Goal: Task Accomplishment & Management: Manage account settings

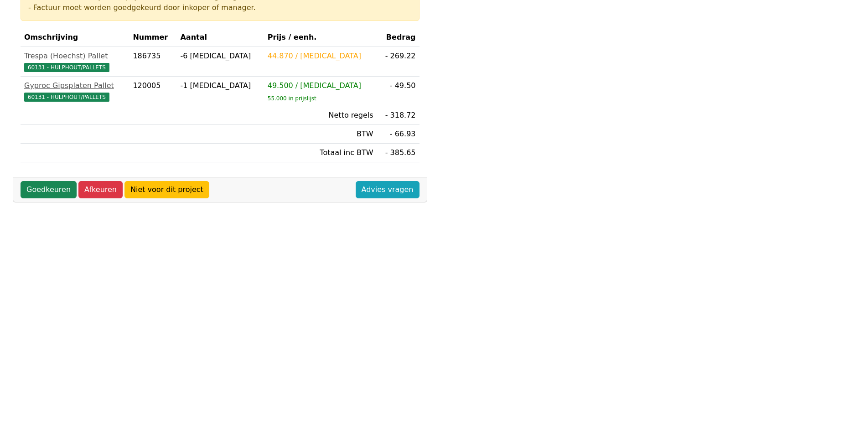
scroll to position [181, 0]
click at [43, 187] on link "Goedkeuren" at bounding box center [49, 190] width 56 height 17
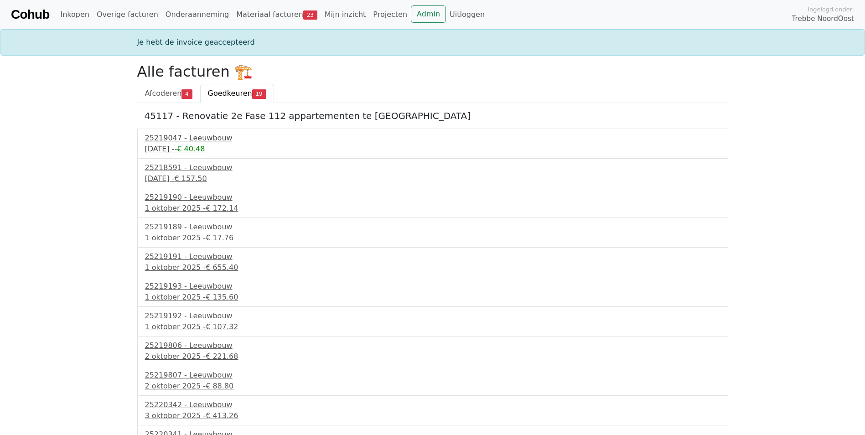
click at [167, 148] on div "[DATE] - -€ 40.48" at bounding box center [433, 149] width 576 height 11
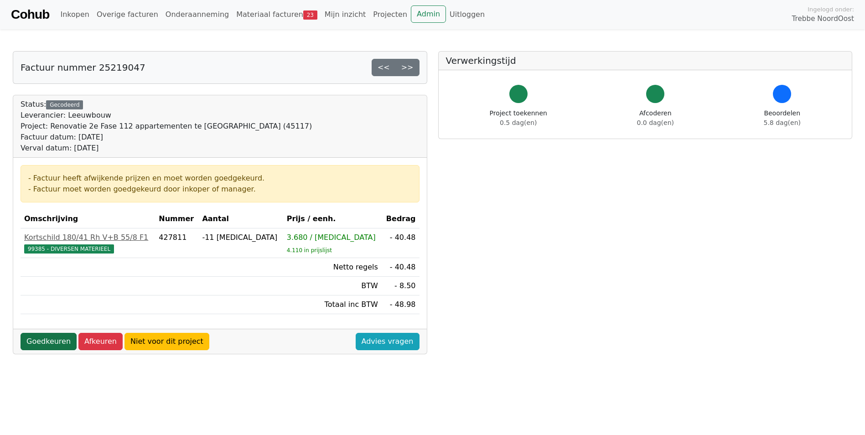
click link "Goedkeuren"
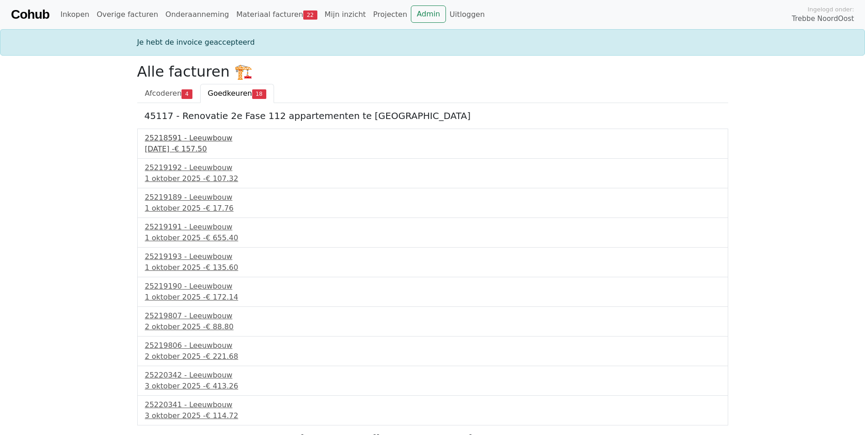
click at [196, 141] on div "25218591 - Leeuwbouw" at bounding box center [433, 138] width 576 height 11
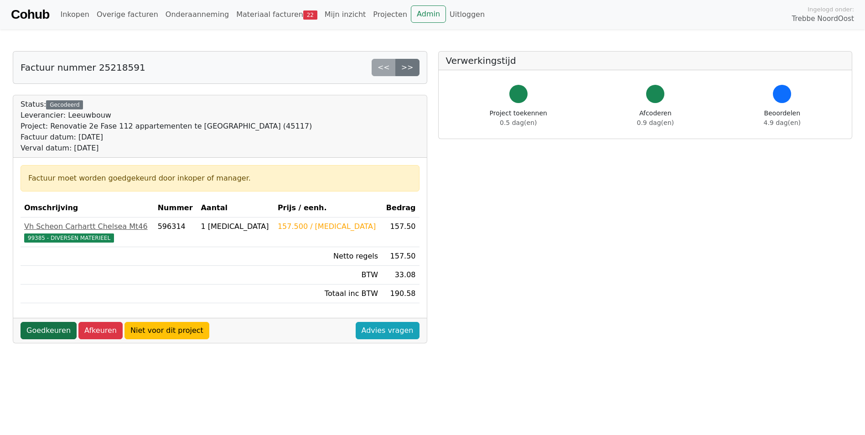
click at [51, 333] on link "Goedkeuren" at bounding box center [49, 330] width 56 height 17
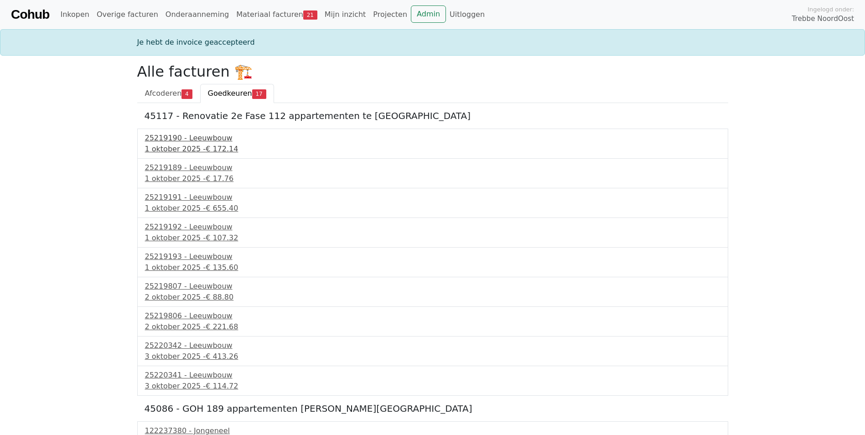
click at [199, 145] on div "1 oktober 2025 - € 172.14" at bounding box center [433, 149] width 576 height 11
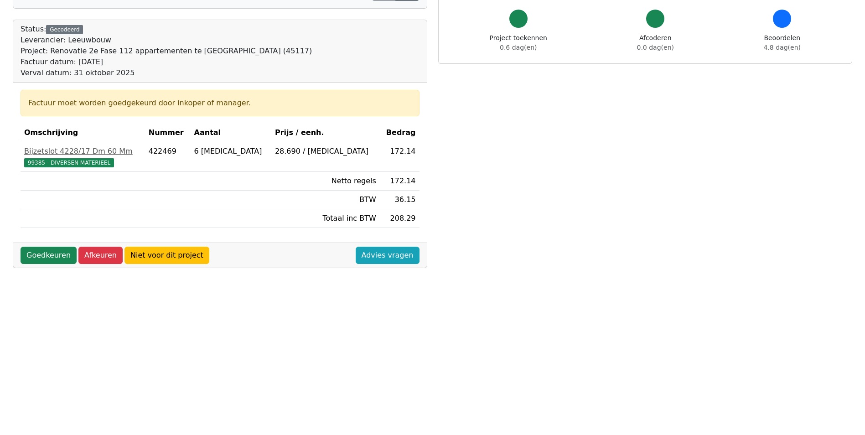
scroll to position [59, 0]
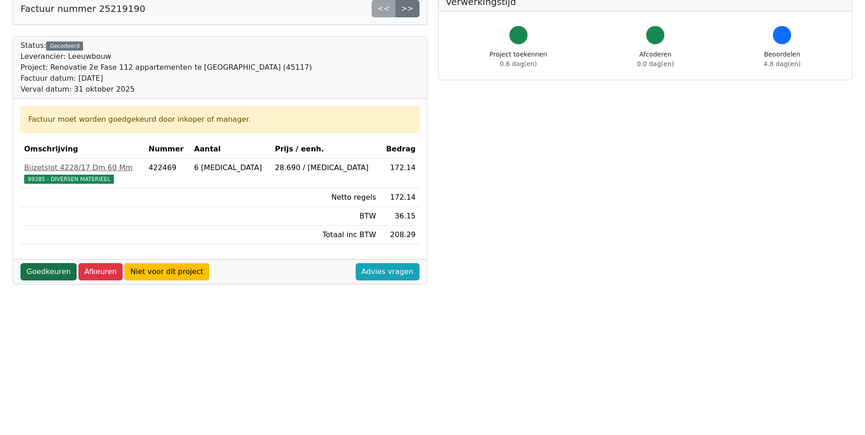
click at [42, 277] on link "Goedkeuren" at bounding box center [49, 271] width 56 height 17
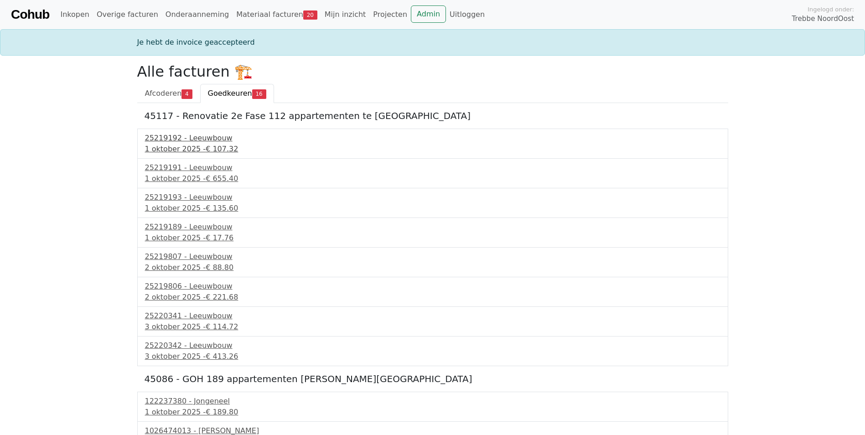
click at [164, 142] on div "25219192 - Leeuwbouw" at bounding box center [433, 138] width 576 height 11
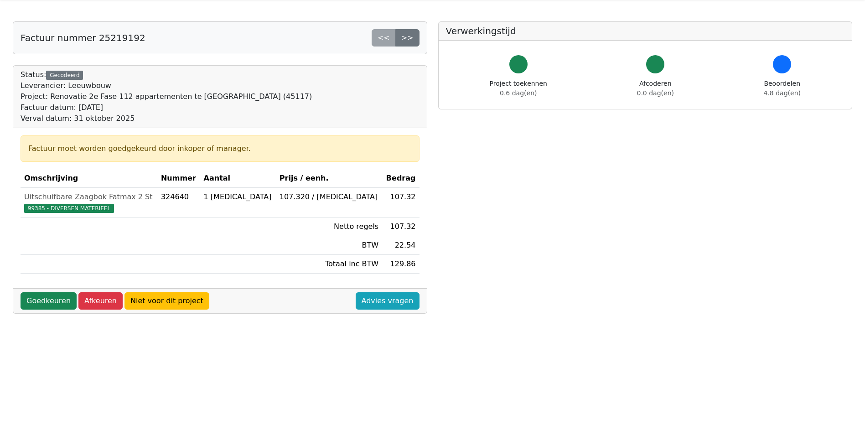
scroll to position [46, 0]
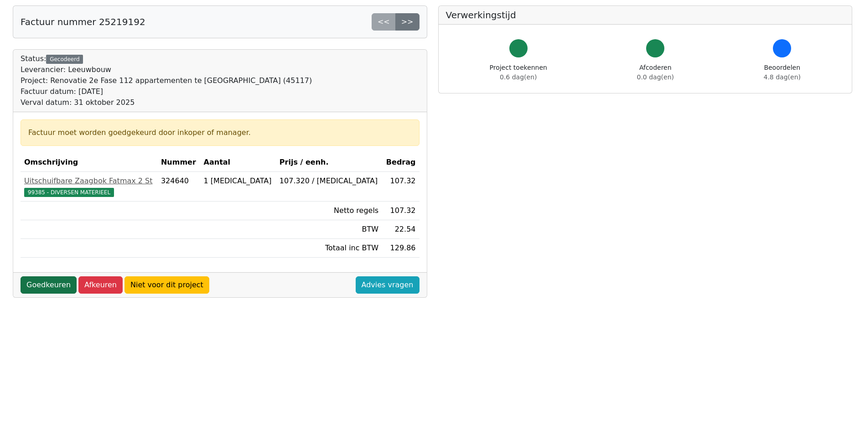
click at [39, 285] on link "Goedkeuren" at bounding box center [49, 284] width 56 height 17
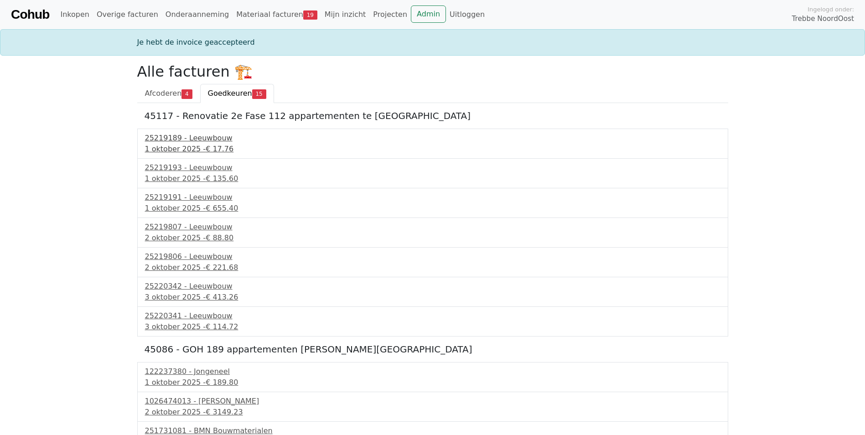
click at [181, 141] on div "25219189 - Leeuwbouw" at bounding box center [433, 138] width 576 height 11
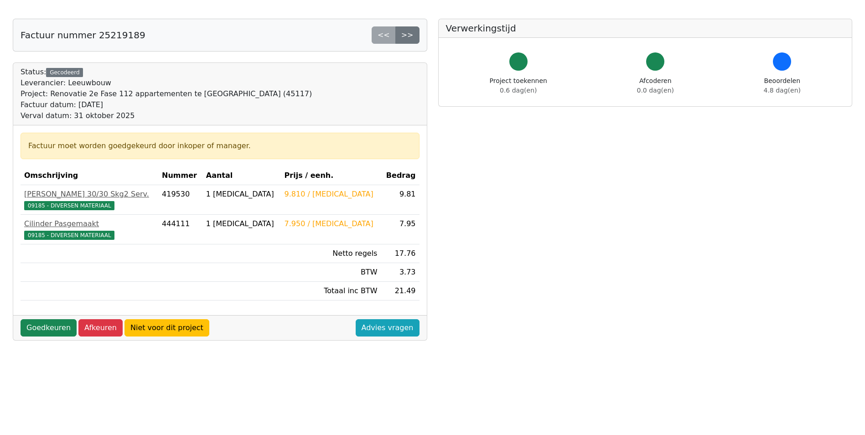
scroll to position [46, 0]
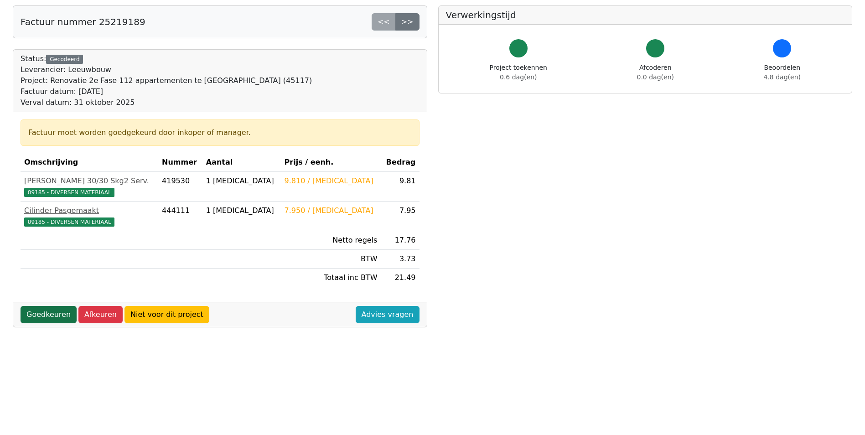
click at [36, 318] on link "Goedkeuren" at bounding box center [49, 314] width 56 height 17
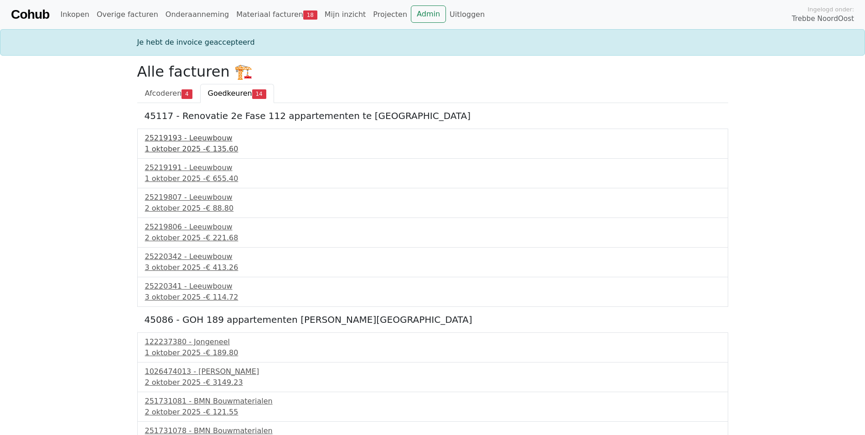
click at [169, 142] on div "25219193 - Leeuwbouw" at bounding box center [433, 138] width 576 height 11
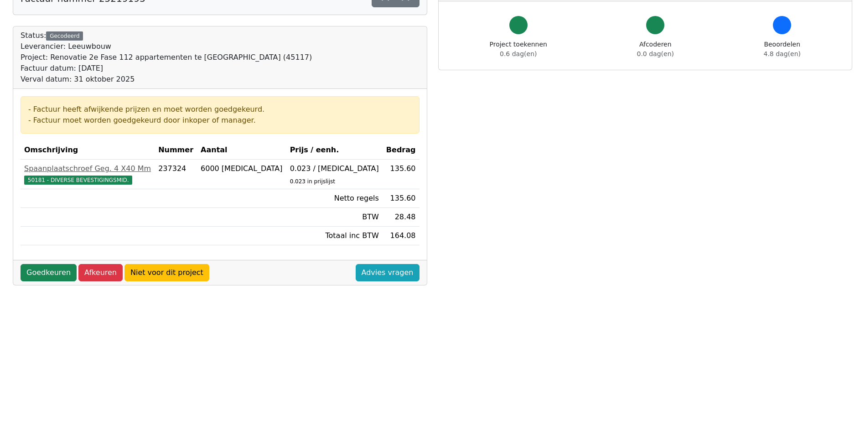
scroll to position [91, 0]
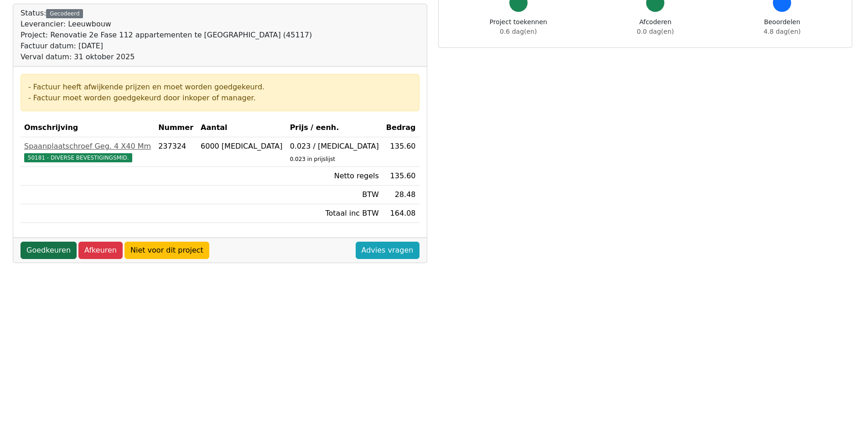
click at [40, 255] on link "Goedkeuren" at bounding box center [49, 250] width 56 height 17
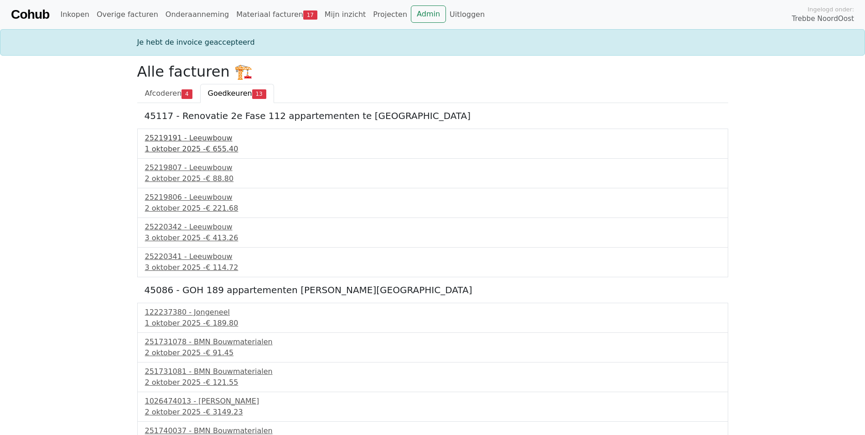
click at [187, 149] on div "[DATE] - € 655.40" at bounding box center [433, 149] width 576 height 11
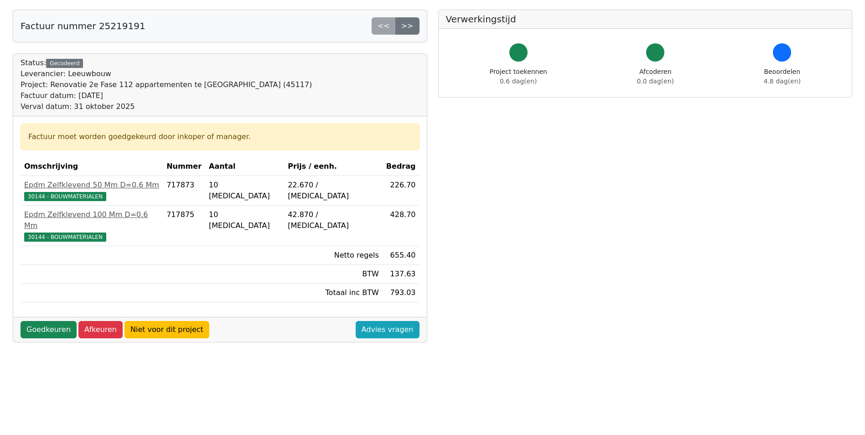
scroll to position [91, 0]
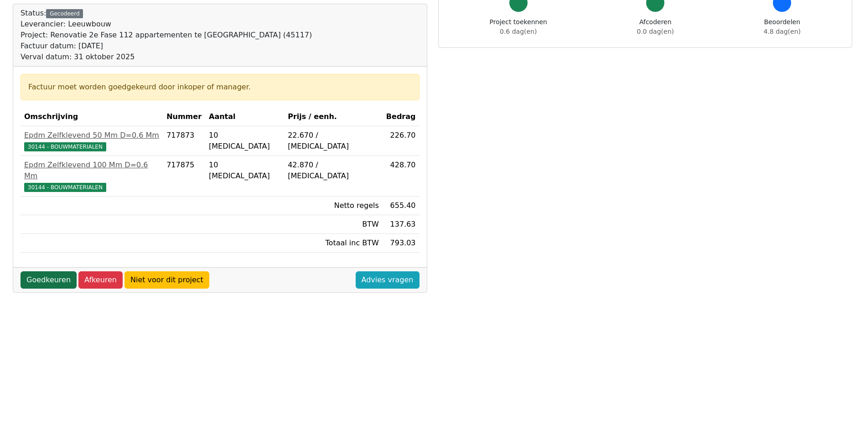
click at [59, 272] on link "Goedkeuren" at bounding box center [49, 279] width 56 height 17
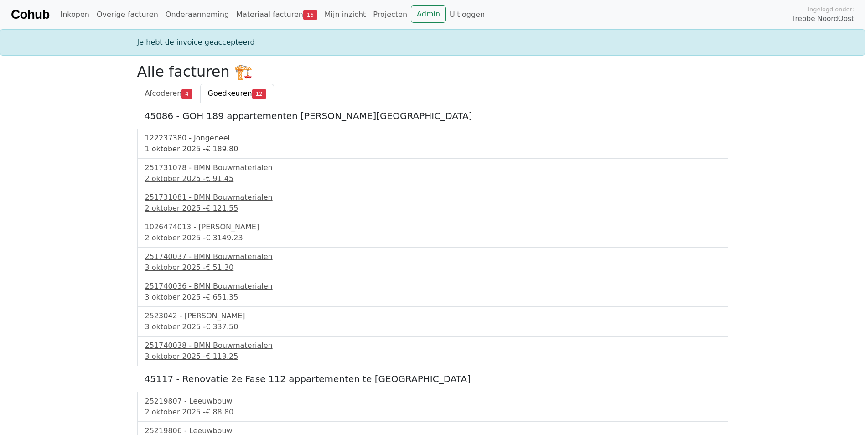
click at [200, 146] on div "1 oktober 2025 - € 189.80" at bounding box center [433, 149] width 576 height 11
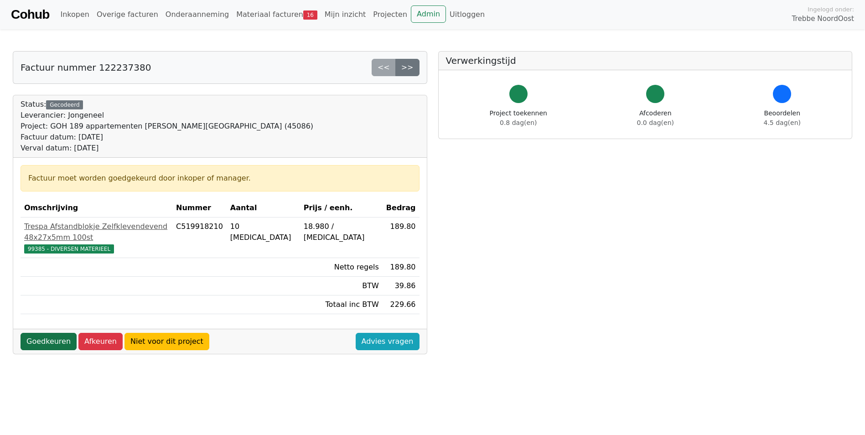
click at [51, 333] on link "Goedkeuren" at bounding box center [49, 341] width 56 height 17
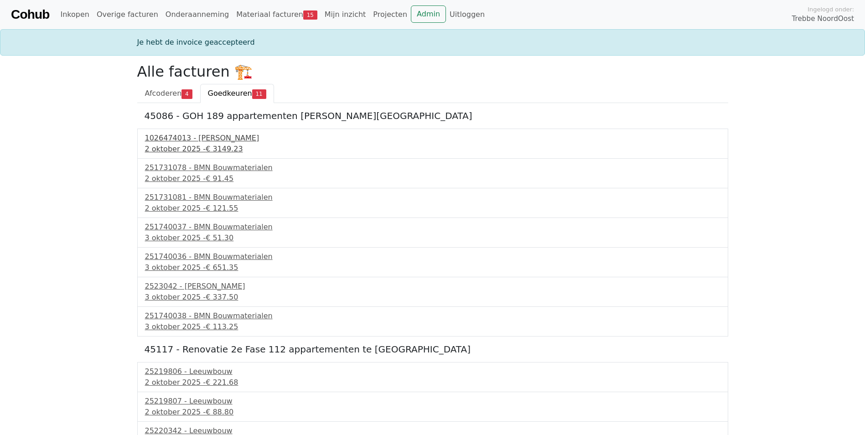
click at [213, 147] on span "€ 3149.23" at bounding box center [224, 149] width 37 height 9
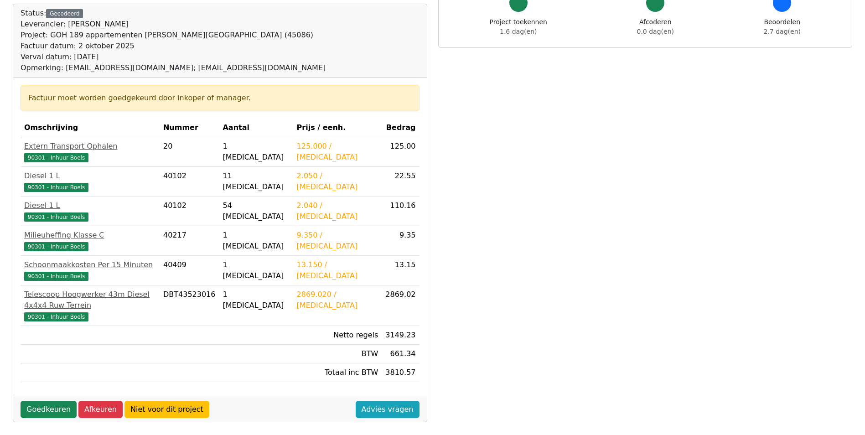
scroll to position [228, 0]
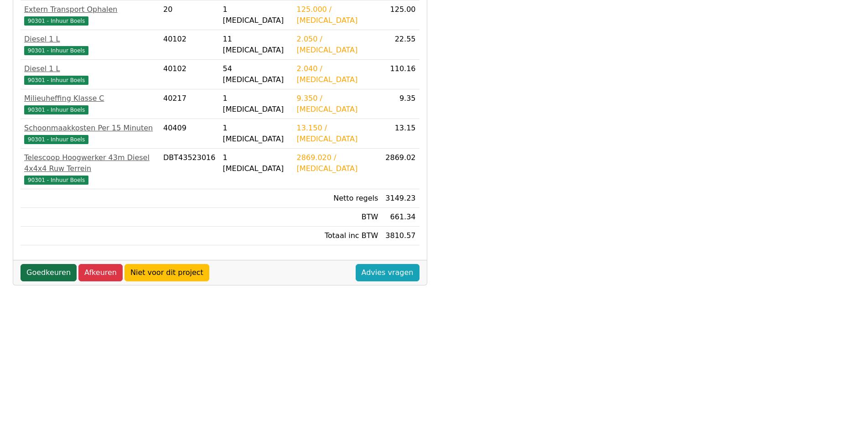
click at [41, 264] on link "Goedkeuren" at bounding box center [49, 272] width 56 height 17
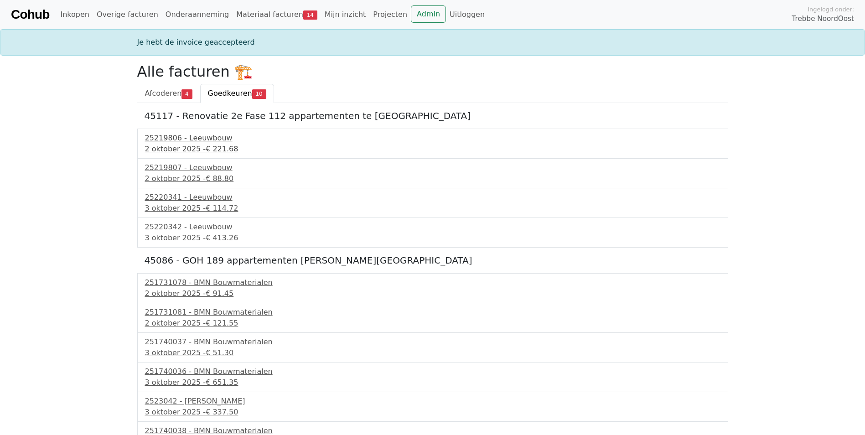
click at [216, 145] on span "€ 221.68" at bounding box center [222, 149] width 32 height 9
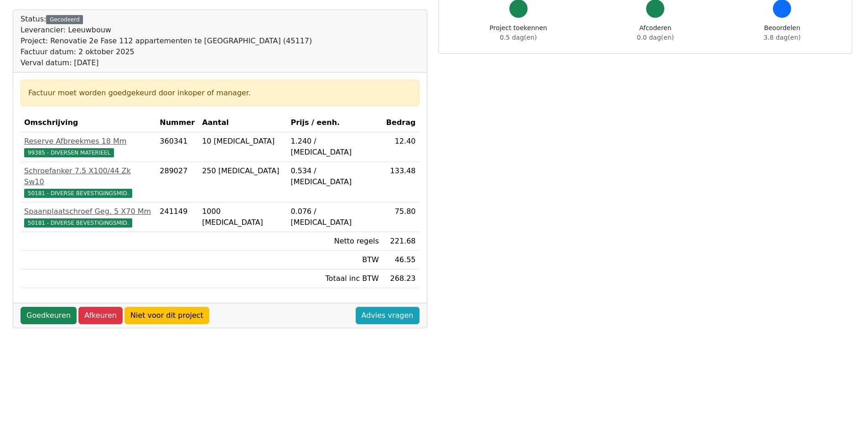
scroll to position [137, 0]
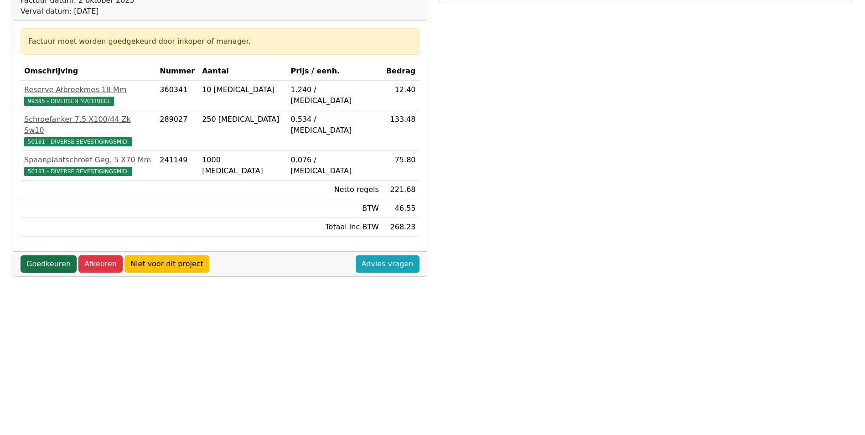
click at [26, 255] on link "Goedkeuren" at bounding box center [49, 263] width 56 height 17
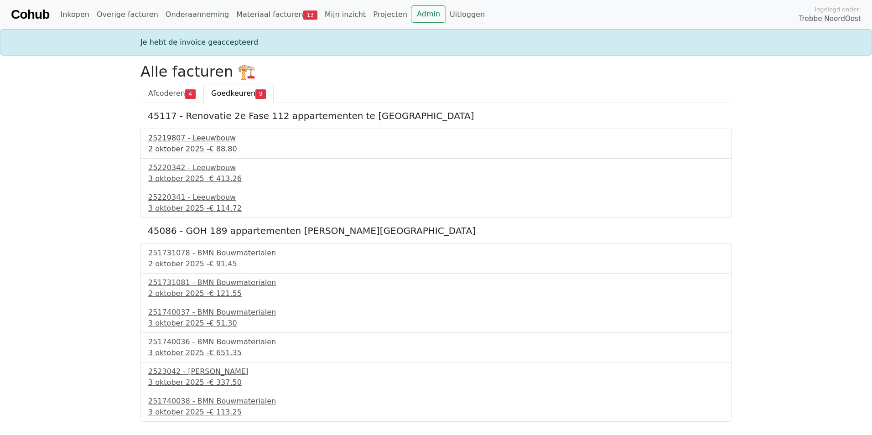
click at [190, 139] on div "25219807 - Leeuwbouw" at bounding box center [436, 138] width 576 height 11
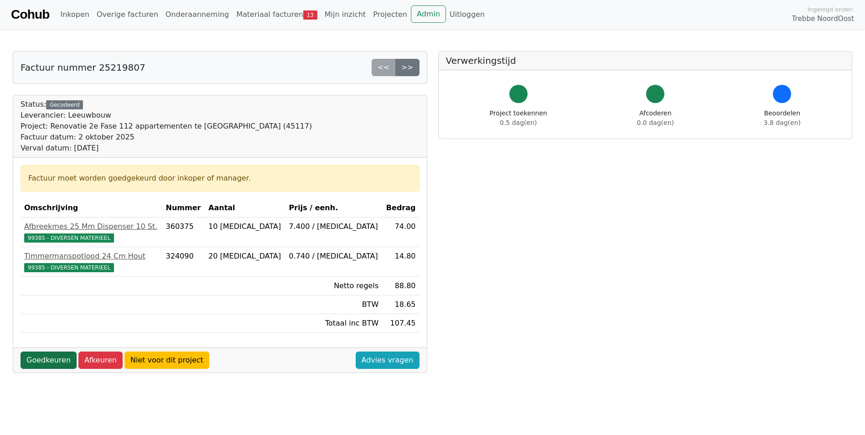
click at [46, 354] on link "Goedkeuren" at bounding box center [49, 360] width 56 height 17
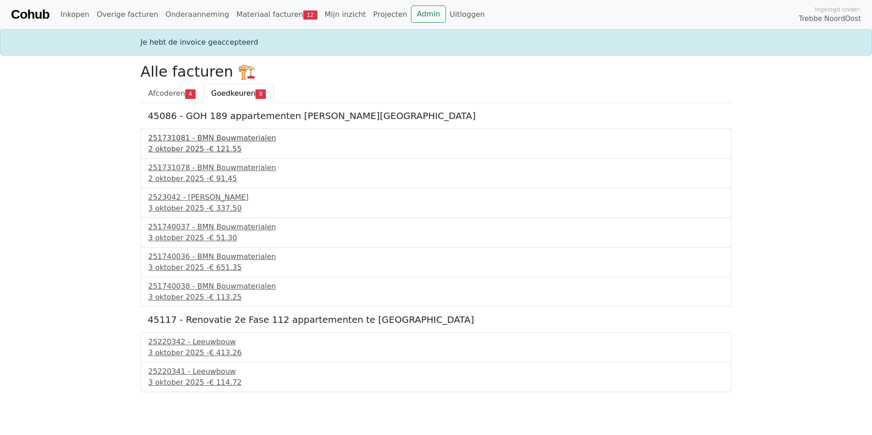
click at [205, 139] on div "251731081 - BMN Bouwmaterialen" at bounding box center [436, 138] width 576 height 11
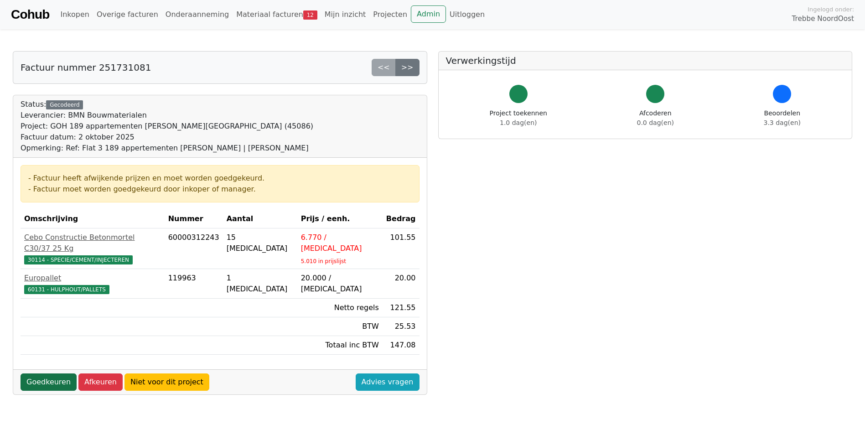
click at [46, 374] on link "Goedkeuren" at bounding box center [49, 382] width 56 height 17
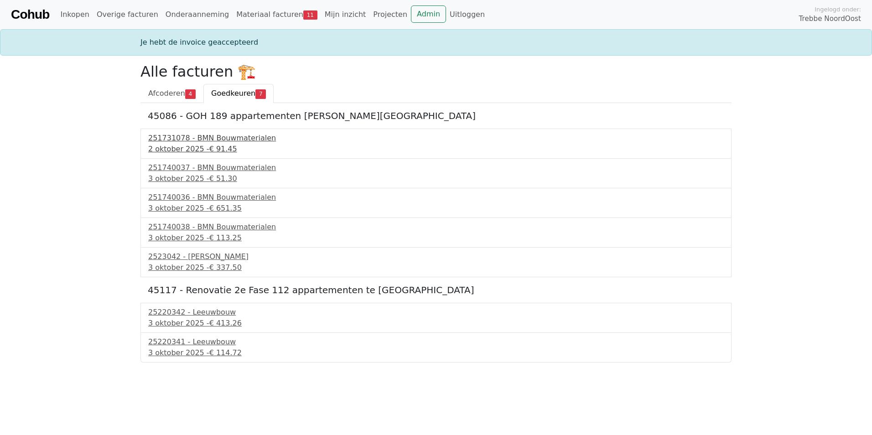
click at [210, 142] on div "251731078 - BMN Bouwmaterialen" at bounding box center [436, 138] width 576 height 11
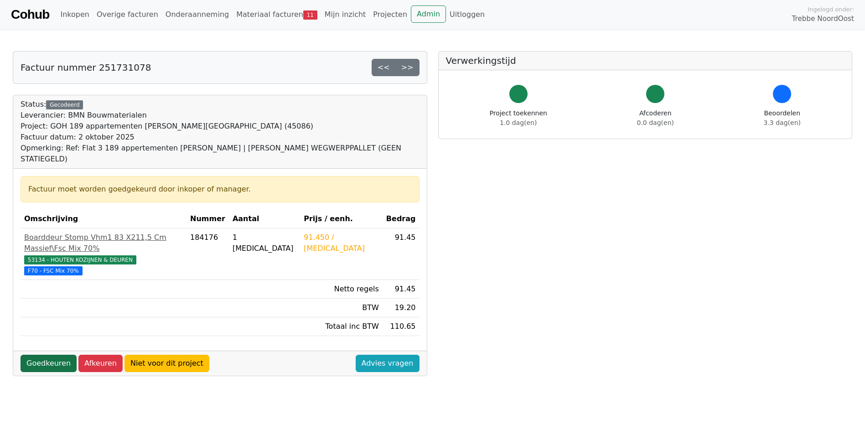
click at [46, 355] on link "Goedkeuren" at bounding box center [49, 363] width 56 height 17
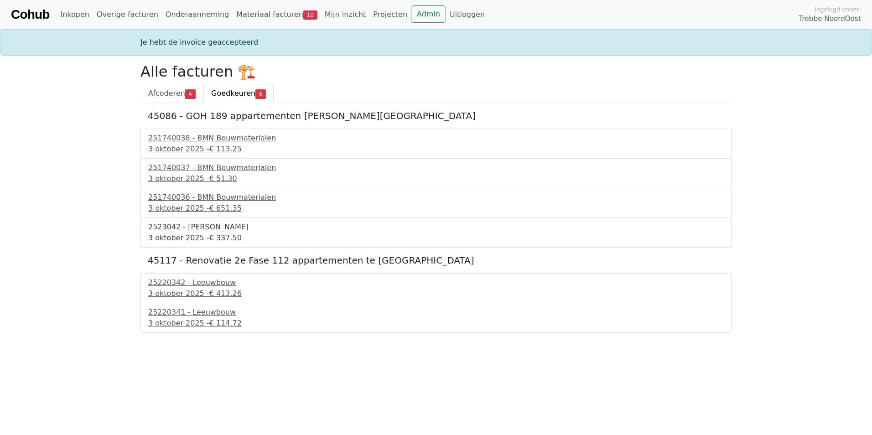
click at [173, 233] on div "[DATE] - € 337.50" at bounding box center [436, 238] width 576 height 11
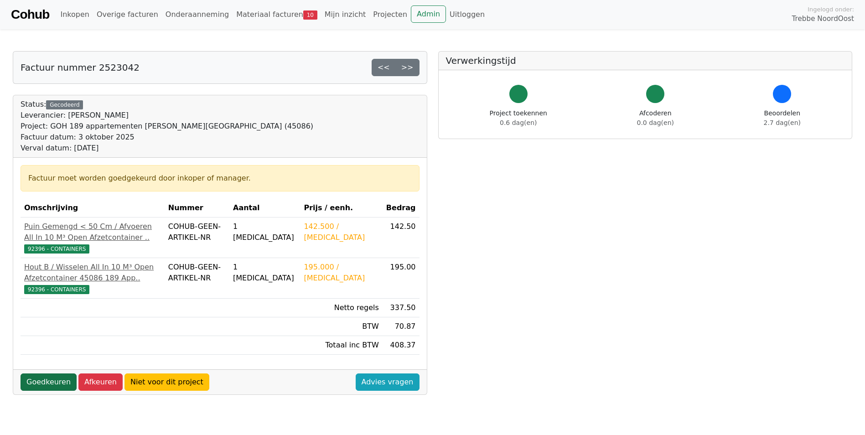
click at [37, 391] on link "Goedkeuren" at bounding box center [49, 382] width 56 height 17
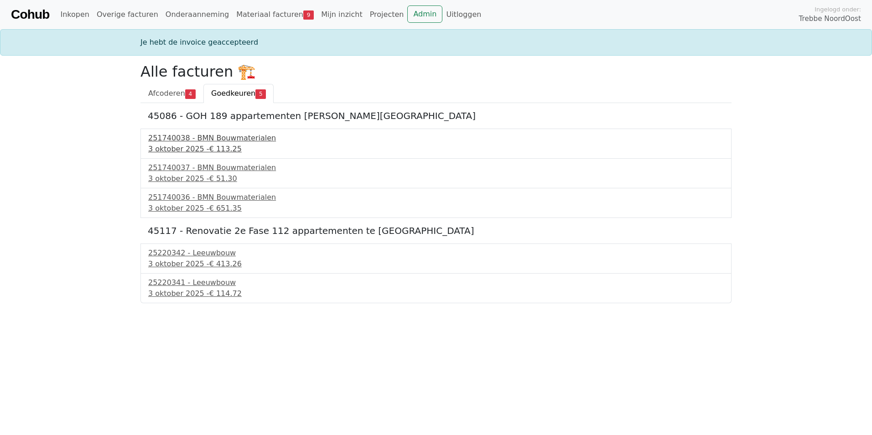
click at [198, 145] on div "3 oktober 2025 - € 113.25" at bounding box center [436, 149] width 576 height 11
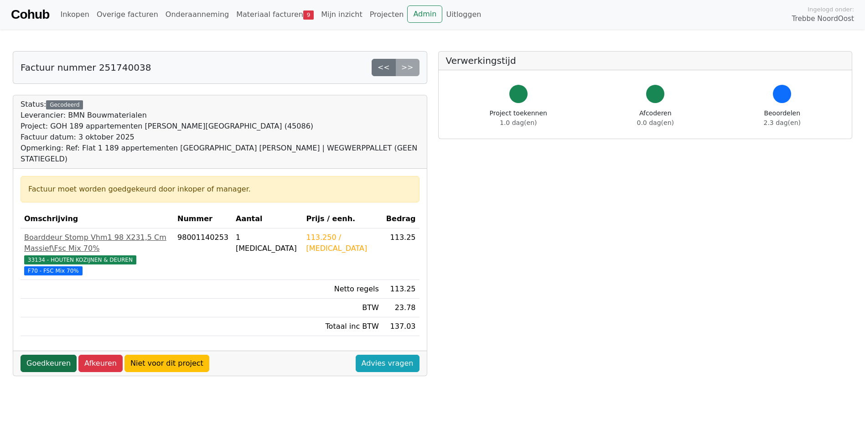
click at [47, 355] on link "Goedkeuren" at bounding box center [49, 363] width 56 height 17
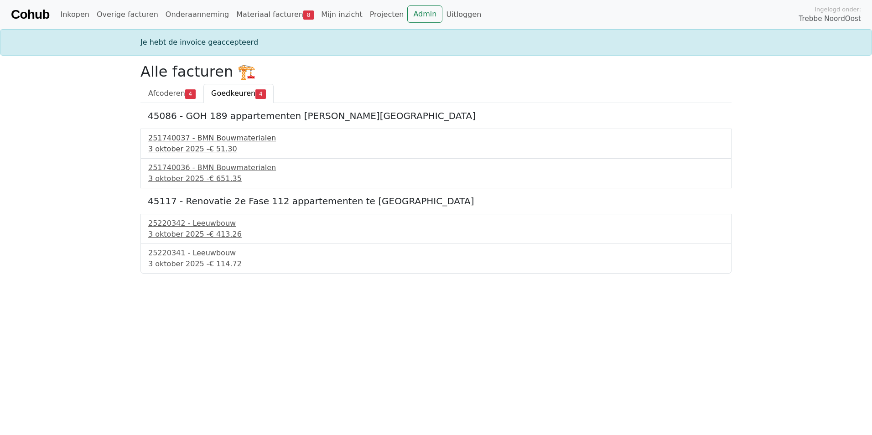
click at [206, 136] on div "251740037 - BMN Bouwmaterialen" at bounding box center [436, 138] width 576 height 11
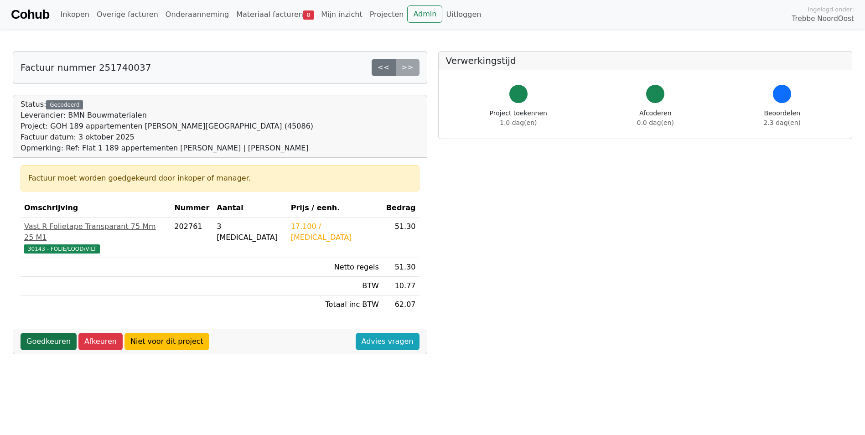
click at [39, 333] on link "Goedkeuren" at bounding box center [49, 341] width 56 height 17
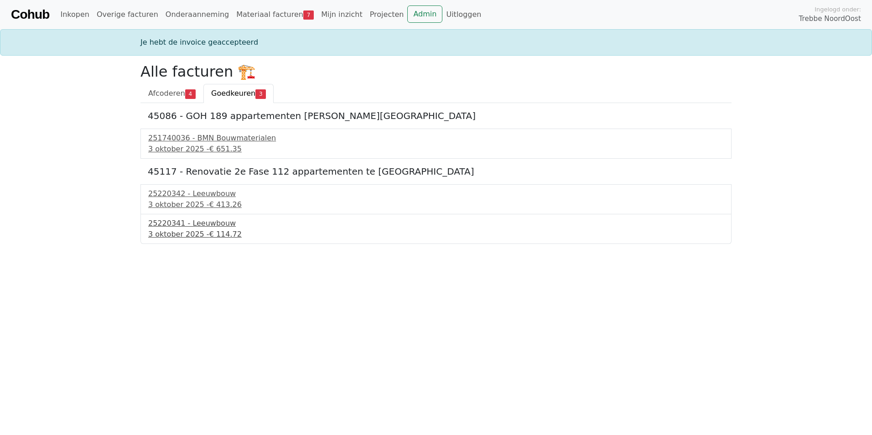
click at [211, 232] on span "€ 114.72" at bounding box center [225, 234] width 32 height 9
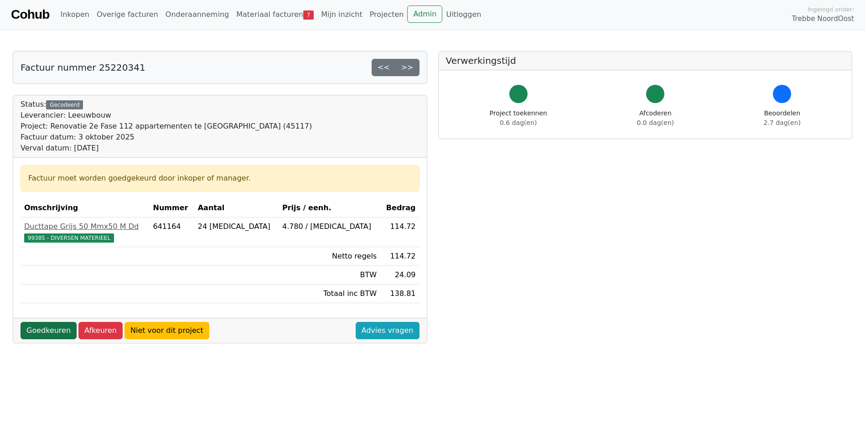
click at [49, 331] on link "Goedkeuren" at bounding box center [49, 330] width 56 height 17
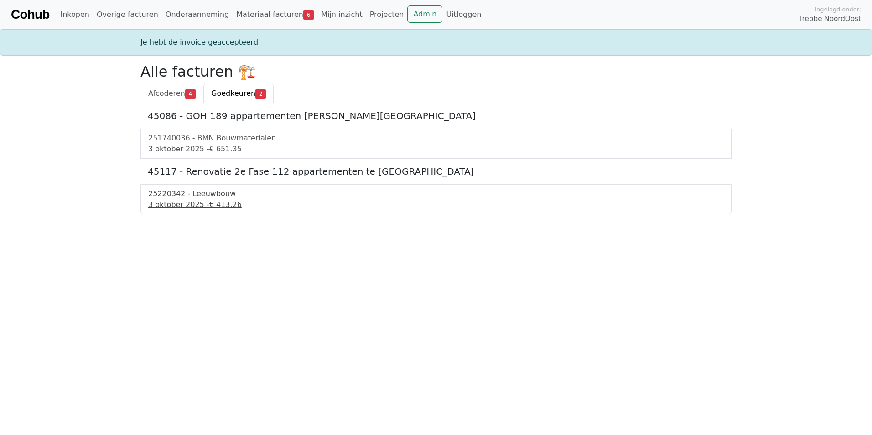
click at [192, 197] on div "25220342 - Leeuwbouw" at bounding box center [436, 193] width 576 height 11
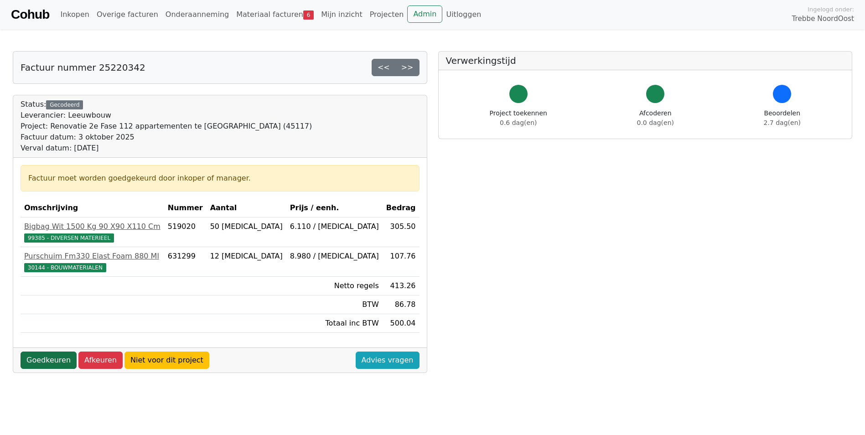
click at [42, 361] on link "Goedkeuren" at bounding box center [49, 360] width 56 height 17
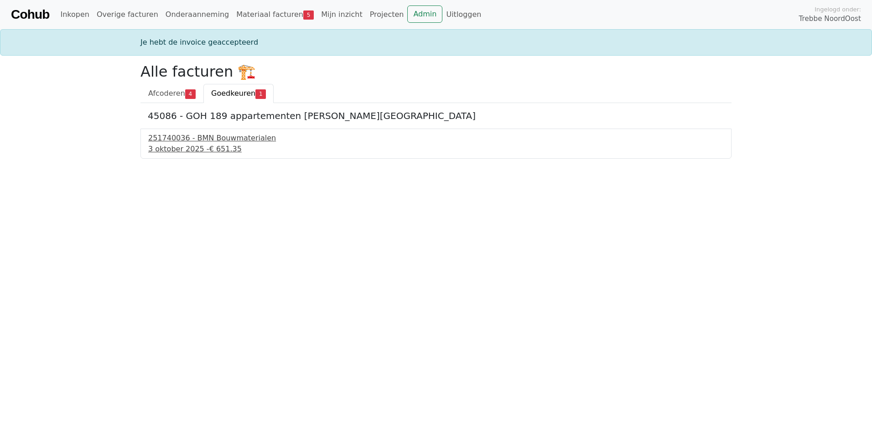
click at [184, 150] on div "3 oktober 2025 - € 651.35" at bounding box center [436, 149] width 576 height 11
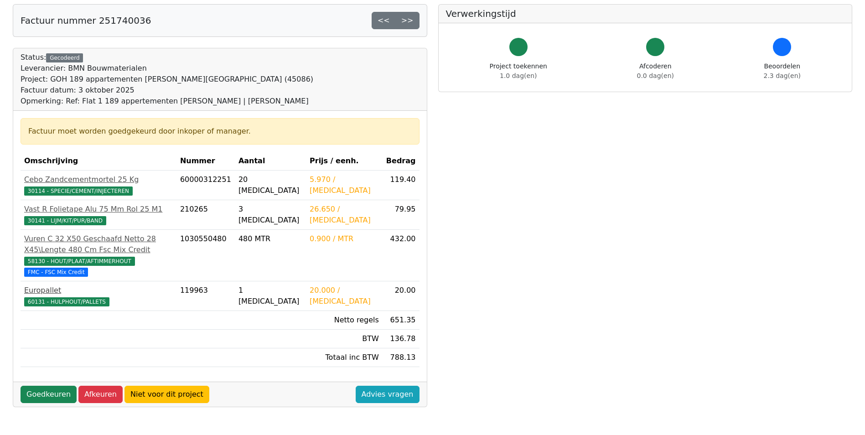
scroll to position [91, 0]
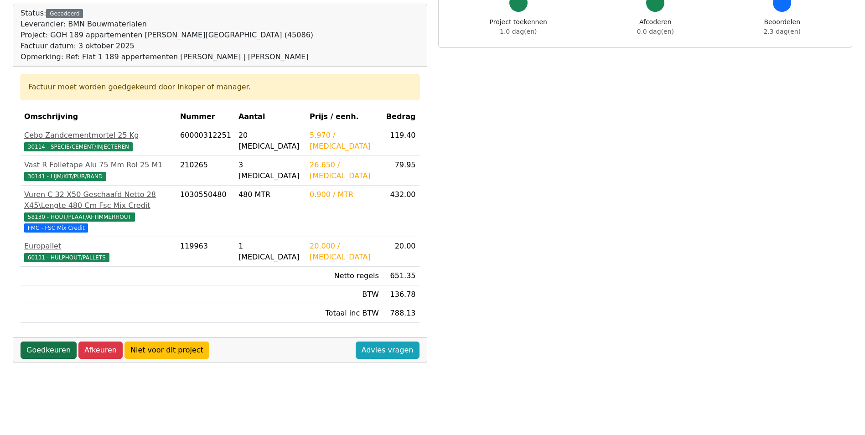
click at [43, 348] on link "Goedkeuren" at bounding box center [49, 350] width 56 height 17
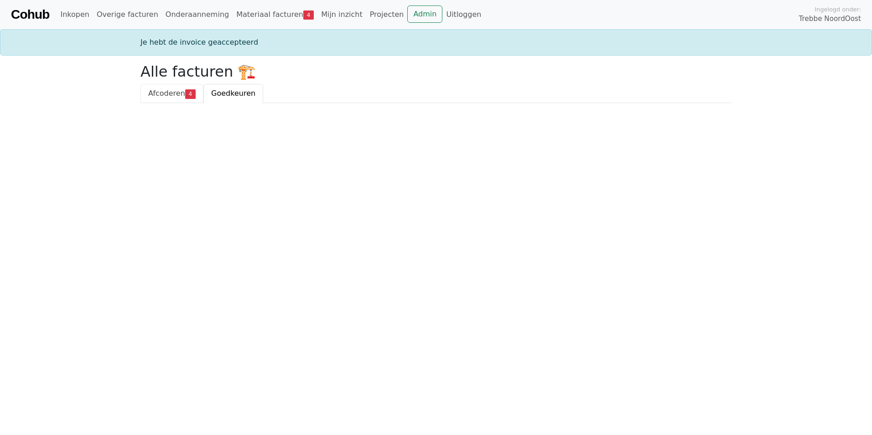
click at [179, 92] on span "Afcoderen" at bounding box center [166, 93] width 37 height 9
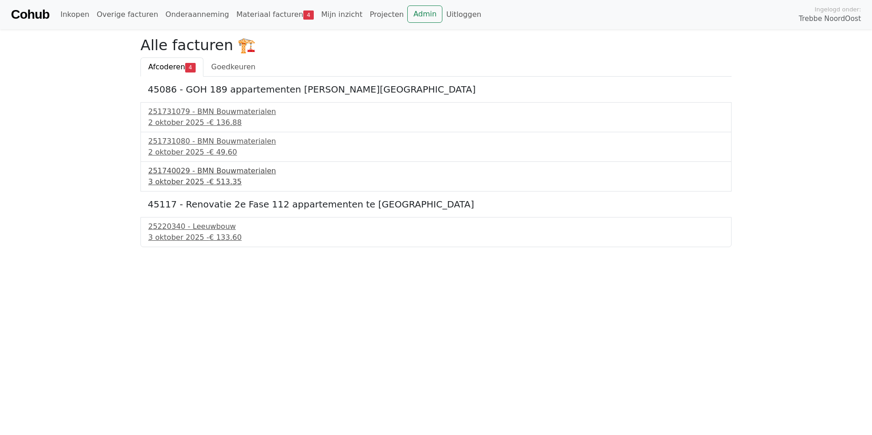
click at [214, 180] on span "€ 513.35" at bounding box center [225, 181] width 32 height 9
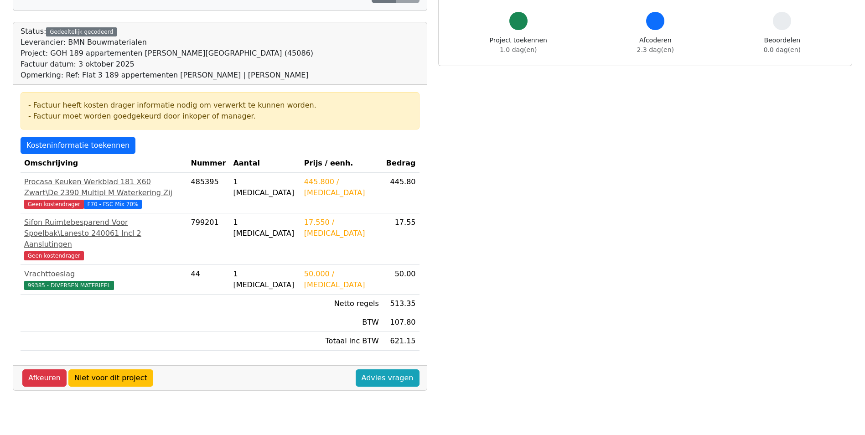
scroll to position [91, 0]
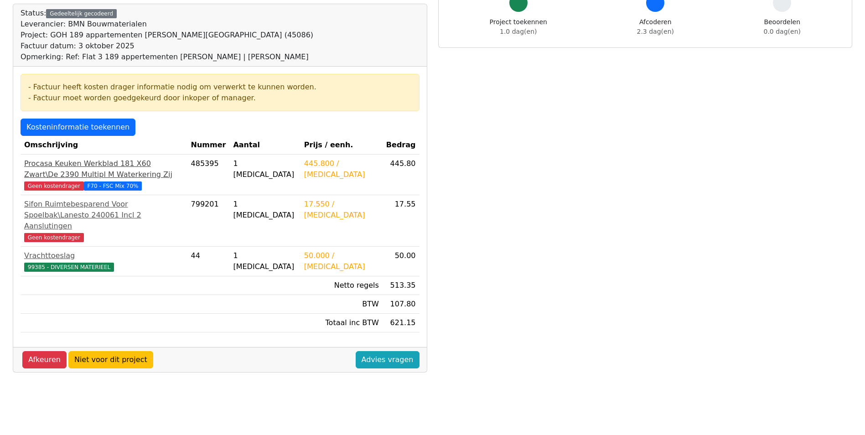
click at [91, 161] on div "Procasa Keuken Werkblad 181 X60 Zwart\De 2390 Multipl M Waterkering Zij" at bounding box center [104, 169] width 160 height 22
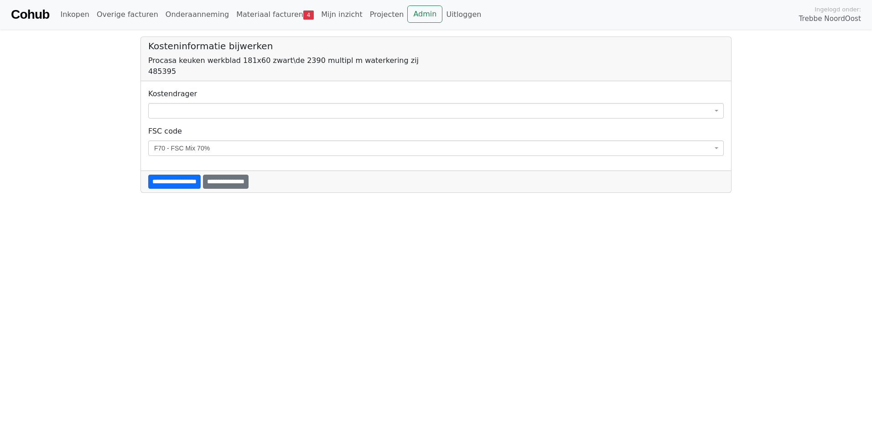
click at [162, 112] on span at bounding box center [436, 111] width 576 height 16
click at [80, 193] on html "**********" at bounding box center [436, 96] width 872 height 193
click at [225, 176] on input "**********" at bounding box center [226, 182] width 46 height 14
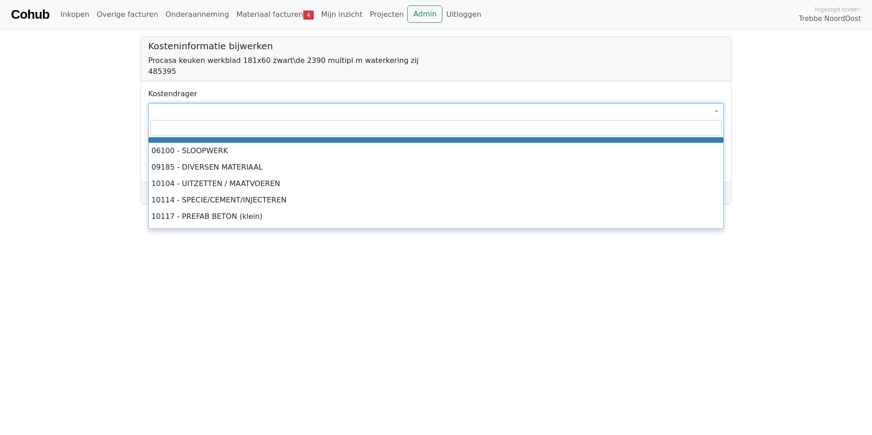
click at [193, 114] on span at bounding box center [436, 111] width 576 height 16
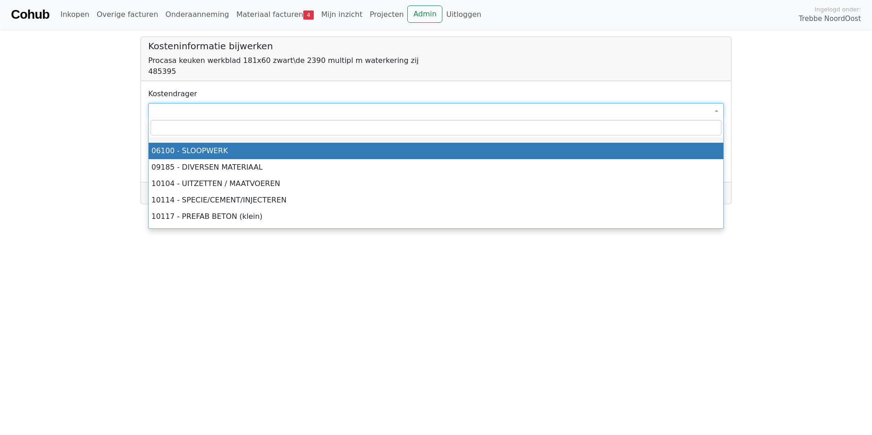
click at [203, 129] on input "search" at bounding box center [435, 128] width 571 height 16
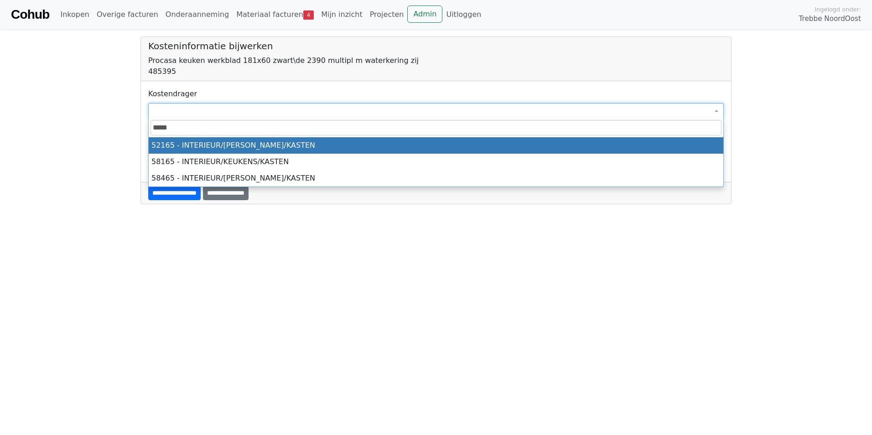
type input "*****"
select select "****"
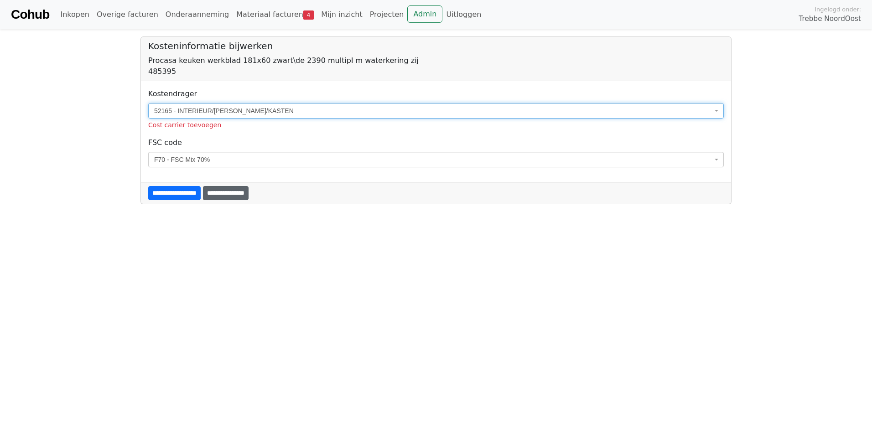
click at [249, 193] on input "**********" at bounding box center [226, 193] width 46 height 14
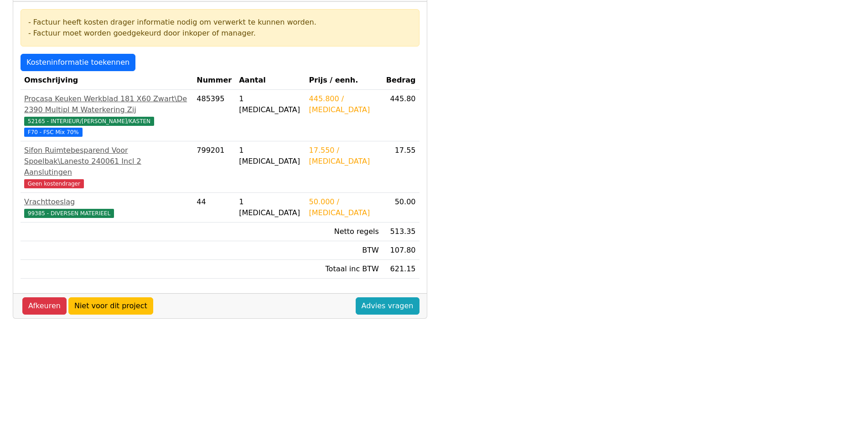
scroll to position [137, 0]
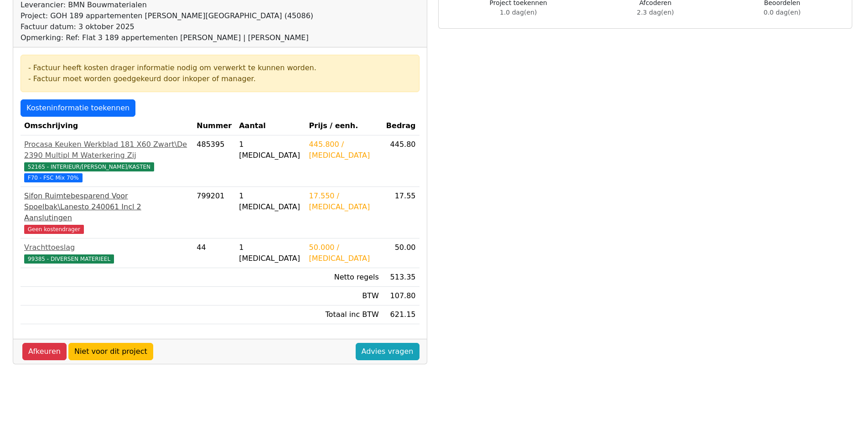
click at [92, 191] on div "Sifon Ruimtebesparend Voor Spoelbak\Lanesto 240061 Incl 2 Aanslutingen" at bounding box center [106, 207] width 165 height 33
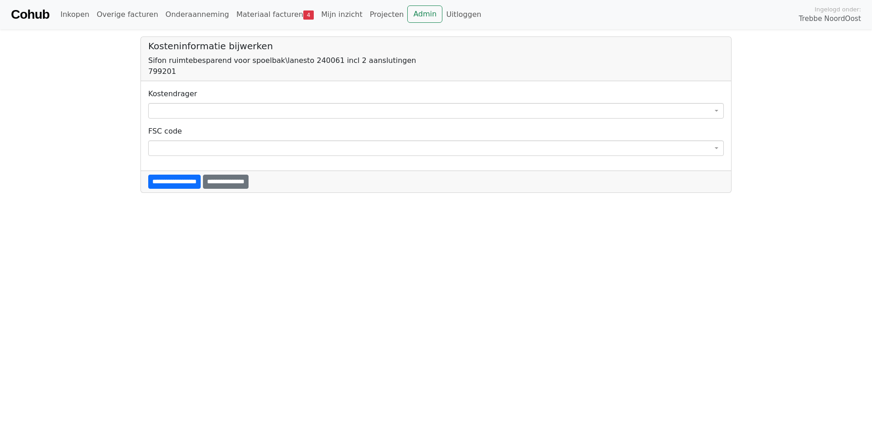
click at [222, 99] on div "**********" at bounding box center [436, 103] width 576 height 30
click at [215, 104] on span at bounding box center [436, 111] width 576 height 16
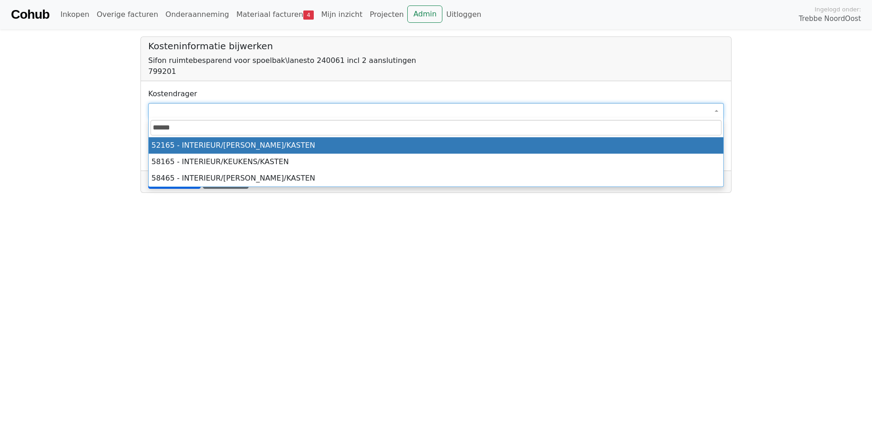
type input "******"
select select "****"
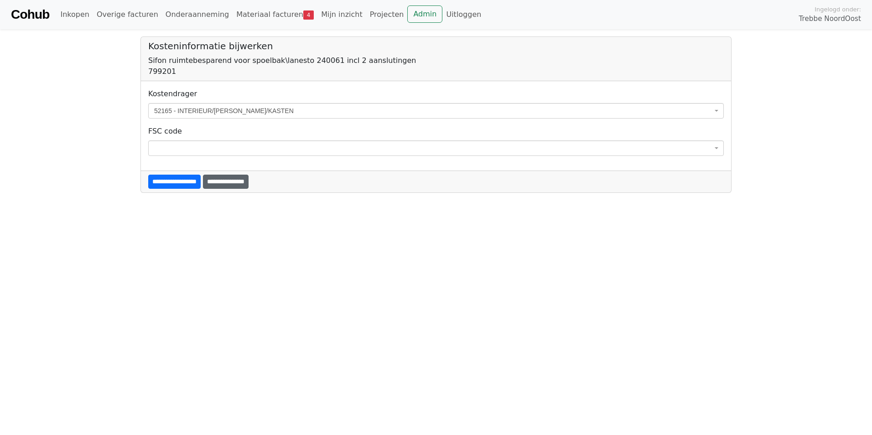
click at [242, 187] on input "**********" at bounding box center [226, 182] width 46 height 14
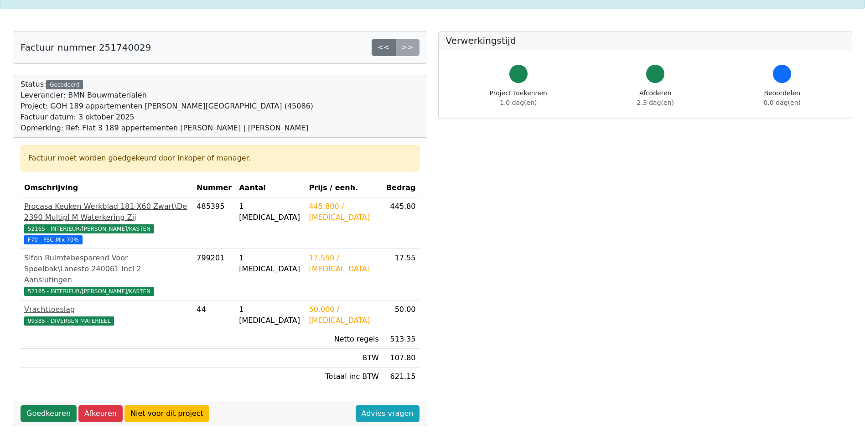
scroll to position [182, 0]
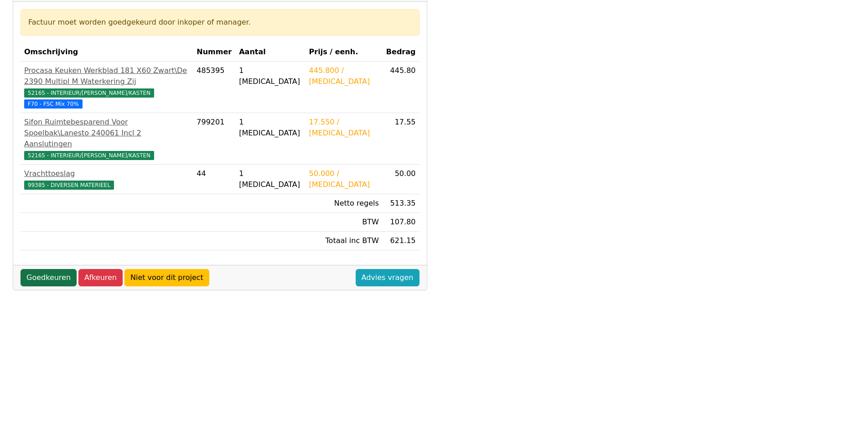
click at [42, 270] on link "Goedkeuren" at bounding box center [49, 277] width 56 height 17
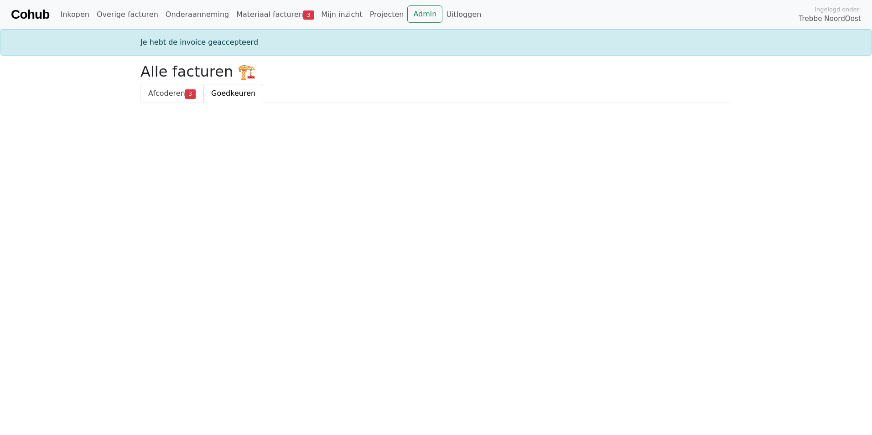
click at [145, 91] on link "Afcoderen 3" at bounding box center [171, 93] width 63 height 19
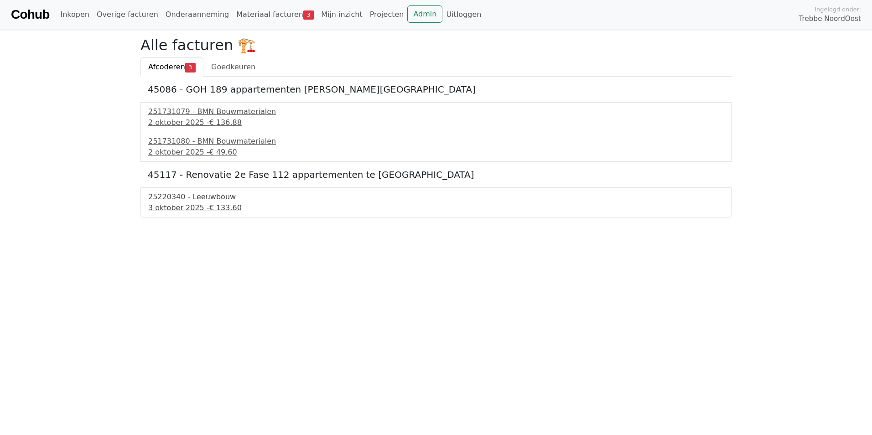
click at [182, 204] on div "[DATE] - € 133.60" at bounding box center [436, 207] width 576 height 11
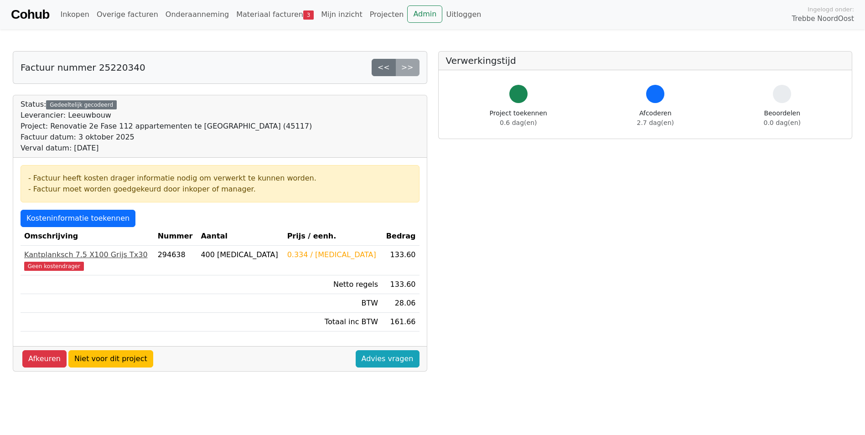
click at [77, 253] on div "Kantplanksch 7.5 X100 Grijs Tx30" at bounding box center [87, 254] width 126 height 11
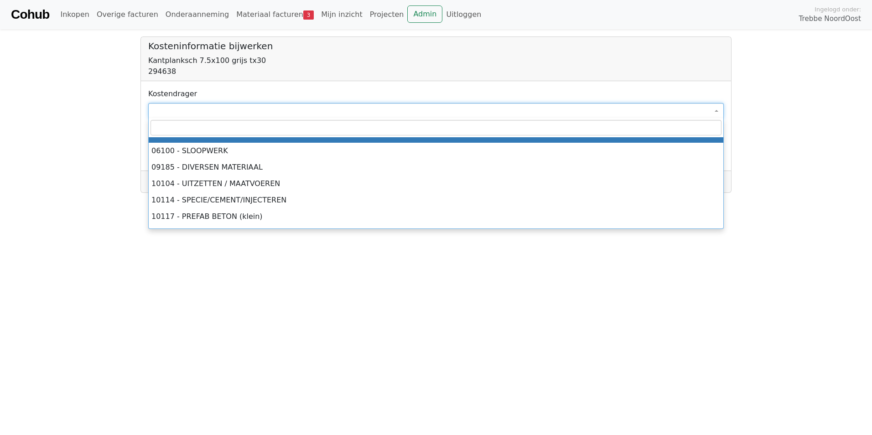
click at [226, 111] on span at bounding box center [436, 111] width 576 height 16
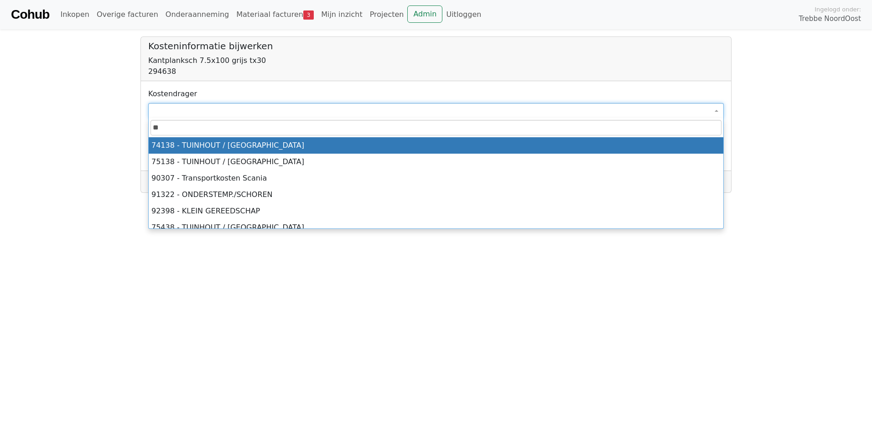
type input "*"
type input "****"
select select "****"
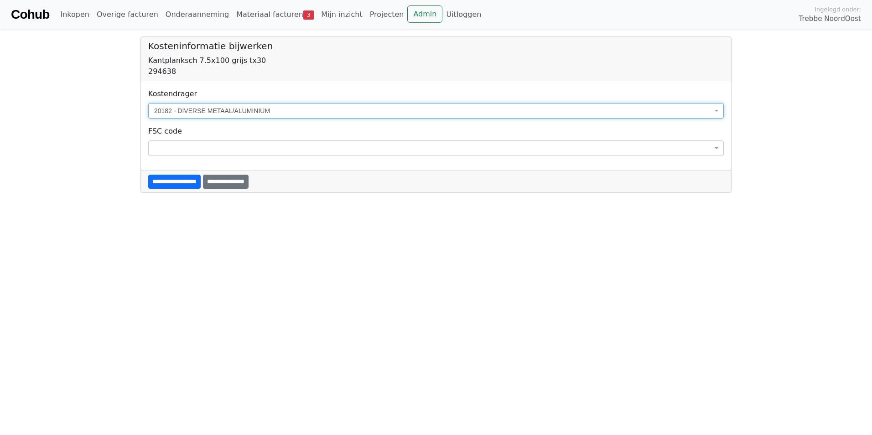
click at [236, 180] on input "**********" at bounding box center [226, 182] width 46 height 14
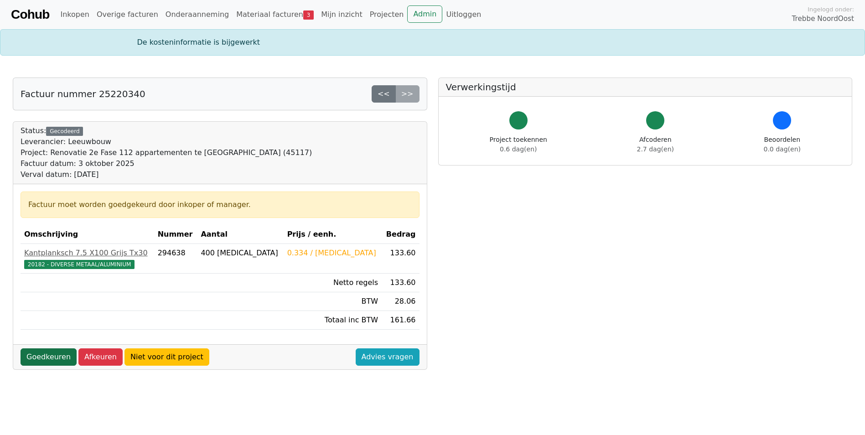
click at [50, 359] on link "Goedkeuren" at bounding box center [49, 356] width 56 height 17
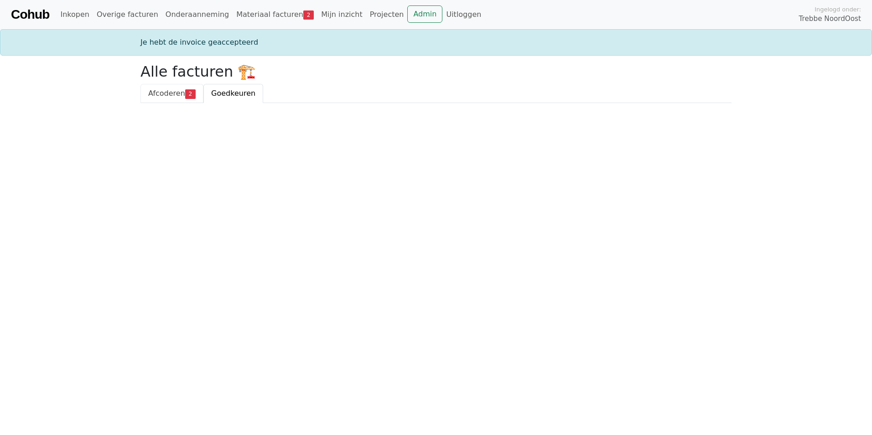
click at [156, 94] on span "Afcoderen" at bounding box center [166, 93] width 37 height 9
